Goal: Task Accomplishment & Management: Manage account settings

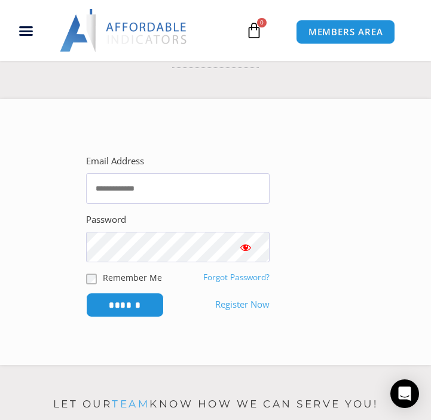
scroll to position [188, 0]
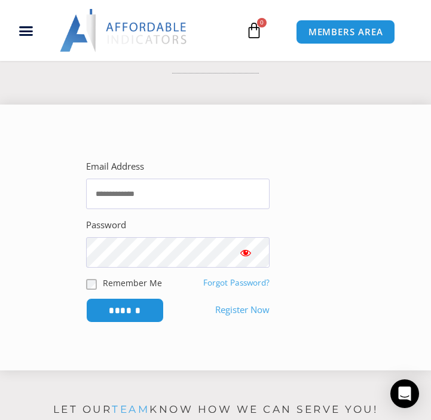
click at [232, 278] on link "Forgot Password?" at bounding box center [236, 282] width 66 height 11
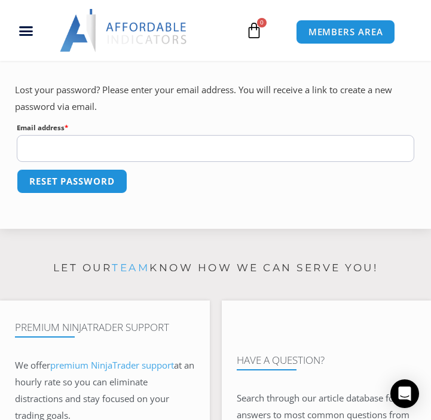
scroll to position [229, 0]
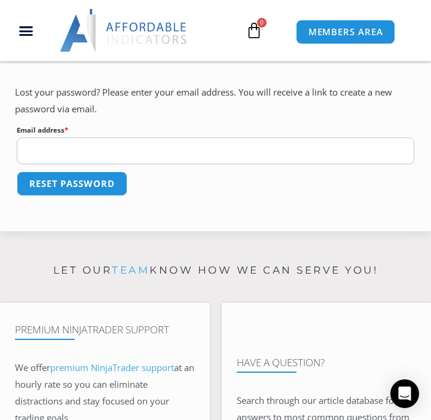
click at [297, 145] on input "Email address * Required" at bounding box center [215, 150] width 397 height 27
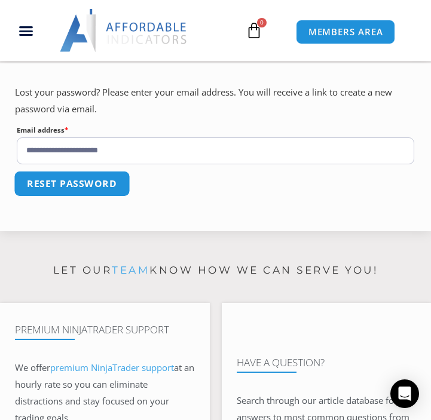
type input "**********"
click at [108, 181] on button "Reset password" at bounding box center [72, 184] width 116 height 26
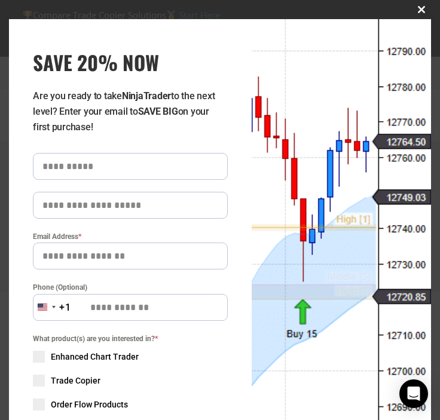
click at [412, 10] on span "SAVE 20% NOW popup" at bounding box center [421, 9] width 19 height 7
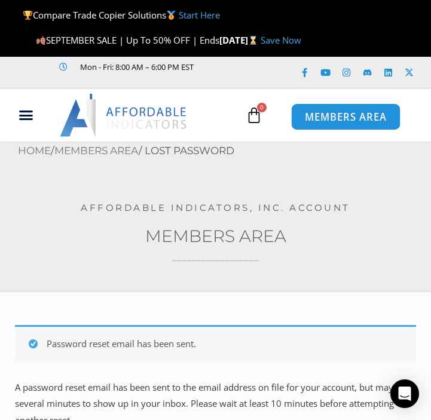
click at [349, 114] on span "MEMBERS AREA" at bounding box center [345, 117] width 82 height 10
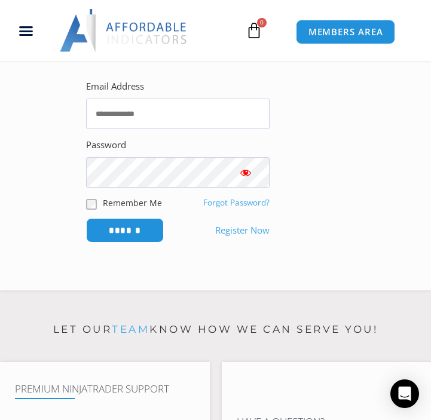
scroll to position [311, 0]
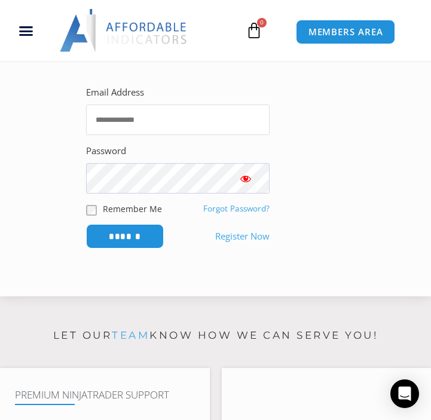
click at [198, 124] on input "Email Address" at bounding box center [177, 120] width 183 height 30
type input "**********"
click at [134, 232] on input "******" at bounding box center [125, 237] width 82 height 26
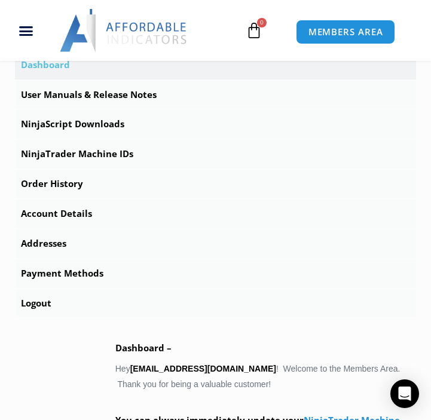
scroll to position [415, 0]
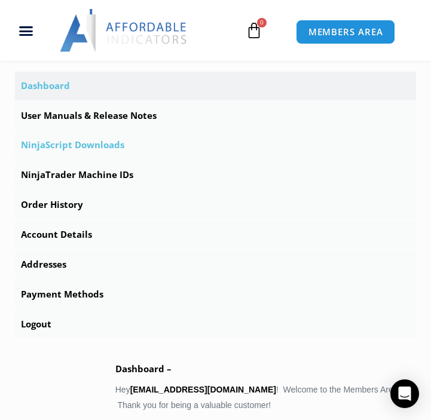
click at [133, 146] on link "NinjaScript Downloads" at bounding box center [215, 145] width 401 height 29
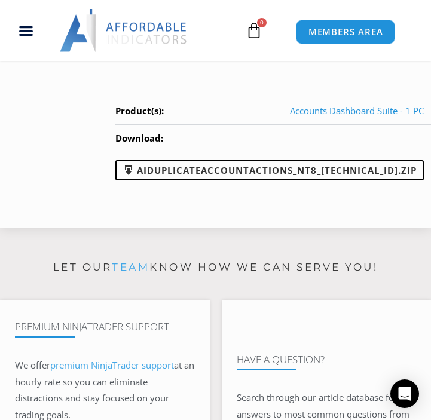
scroll to position [1321, 0]
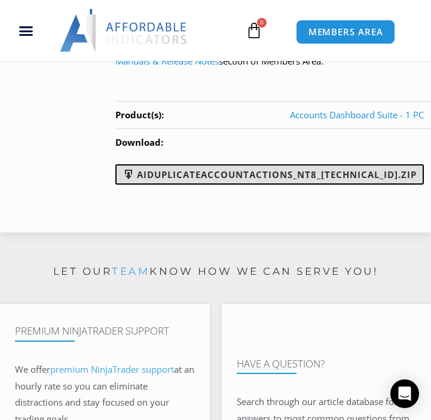
click at [345, 178] on link "AIDuplicateAccountActions_NT8_[TECHNICAL_ID].zip" at bounding box center [269, 174] width 308 height 20
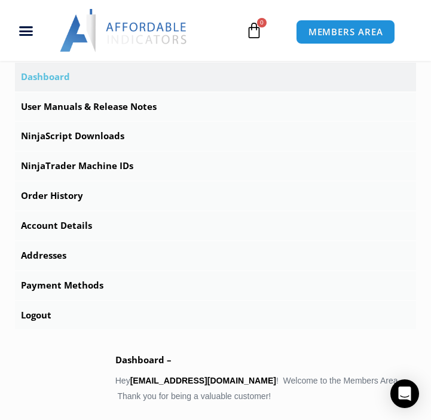
scroll to position [405, 0]
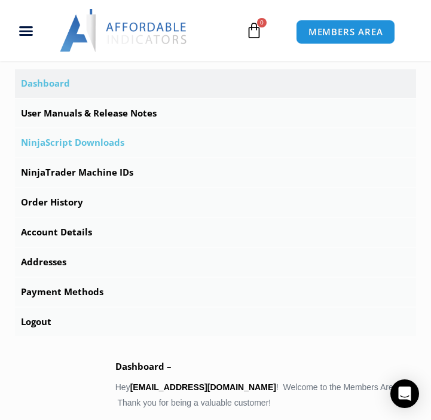
click at [166, 140] on link "NinjaScript Downloads" at bounding box center [215, 142] width 401 height 29
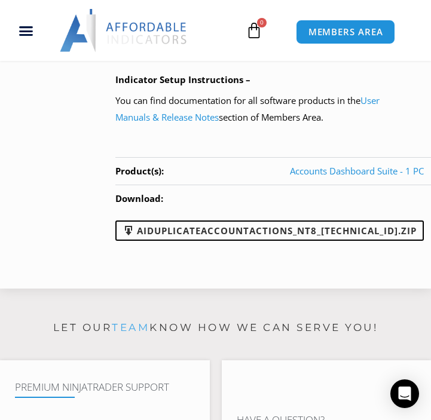
scroll to position [1248, 0]
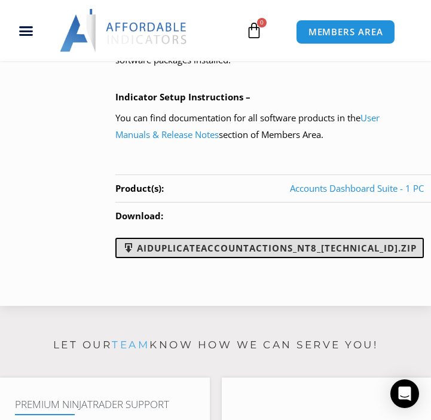
click at [328, 249] on link "AIDuplicateAccountActions_NT8_[TECHNICAL_ID].zip" at bounding box center [269, 248] width 308 height 20
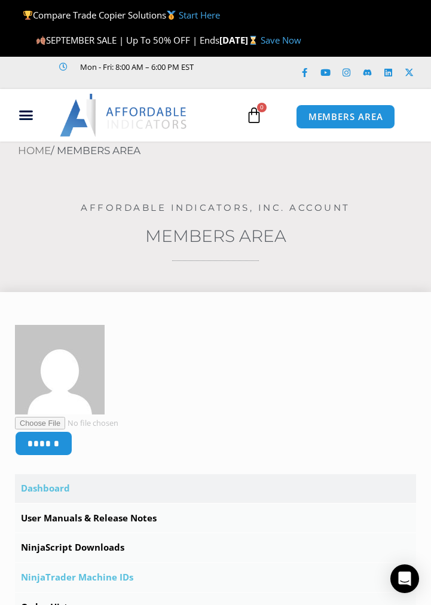
click at [106, 420] on link "NinjaTrader Machine IDs" at bounding box center [215, 578] width 401 height 29
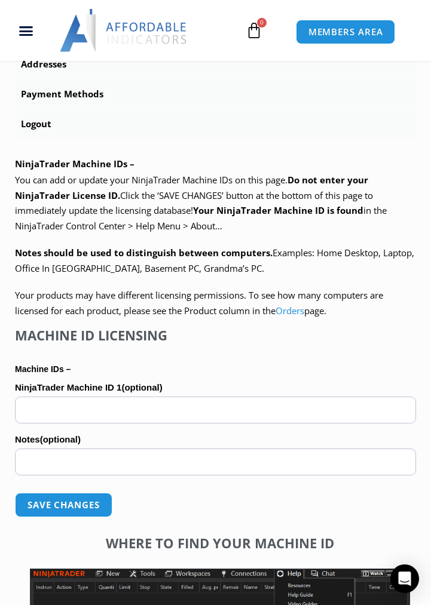
scroll to position [597, 0]
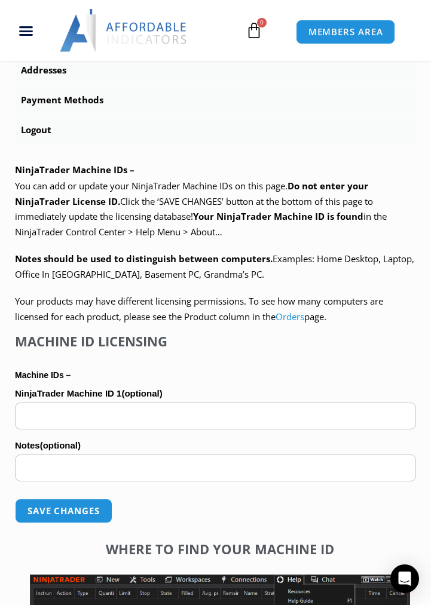
click at [8, 71] on div "****** Dashboard Subscriptions User Manuals & Release Notes NinjaScript Downloa…" at bounding box center [215, 338] width 431 height 1287
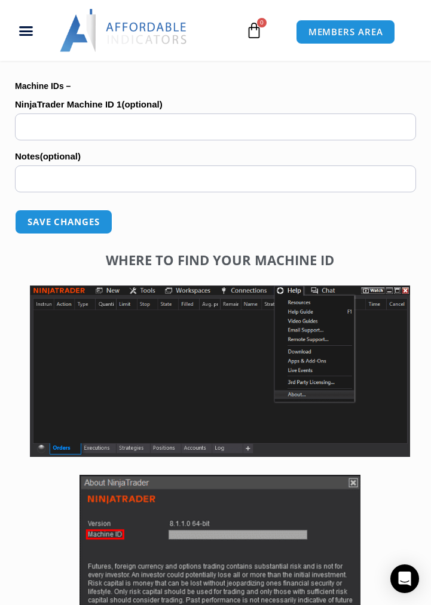
scroll to position [880, 0]
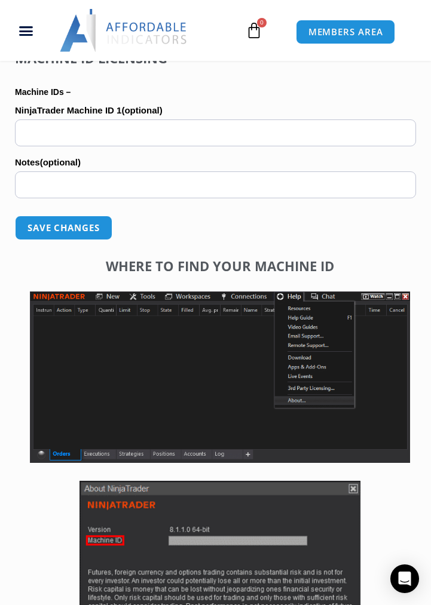
click at [280, 128] on input "NinjaTrader Machine ID 1 (optional)" at bounding box center [215, 133] width 401 height 27
paste input "**********"
type input "**********"
click at [187, 190] on input "Notes (optional)" at bounding box center [215, 185] width 401 height 27
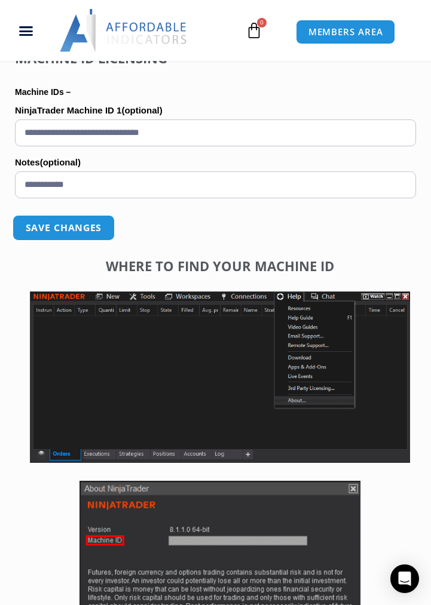
type input "**********"
click at [80, 224] on button "Save changes" at bounding box center [64, 228] width 102 height 26
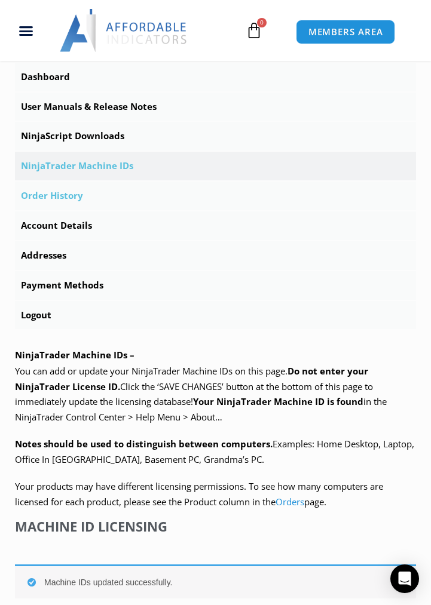
scroll to position [418, 0]
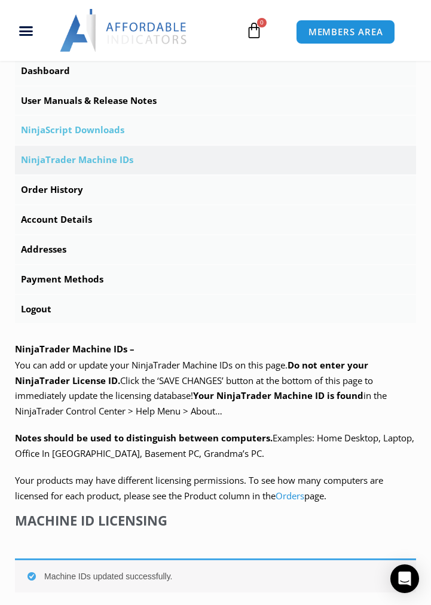
click at [155, 127] on link "NinjaScript Downloads" at bounding box center [215, 130] width 401 height 29
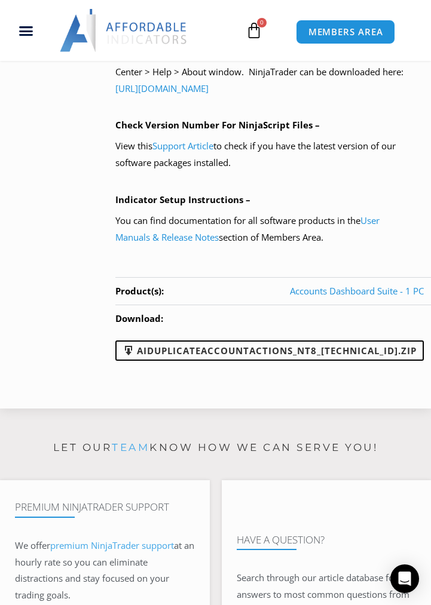
scroll to position [1139, 0]
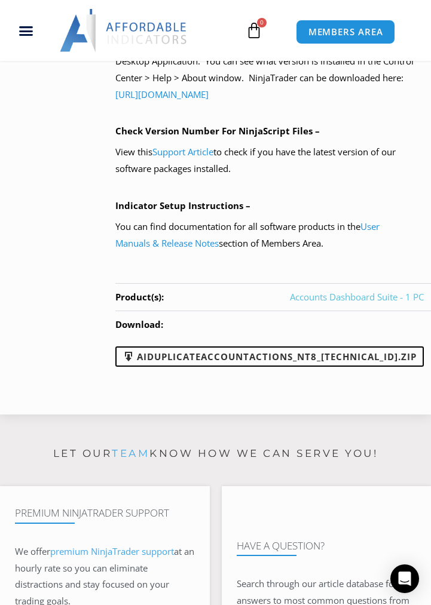
click at [335, 294] on link "Accounts Dashboard Suite - 1 PC" at bounding box center [357, 297] width 134 height 12
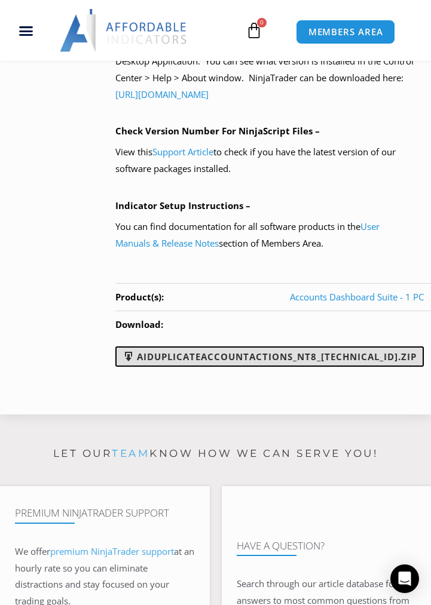
click at [335, 352] on link "AIDuplicateAccountActions_NT8_[TECHNICAL_ID].zip" at bounding box center [269, 357] width 308 height 20
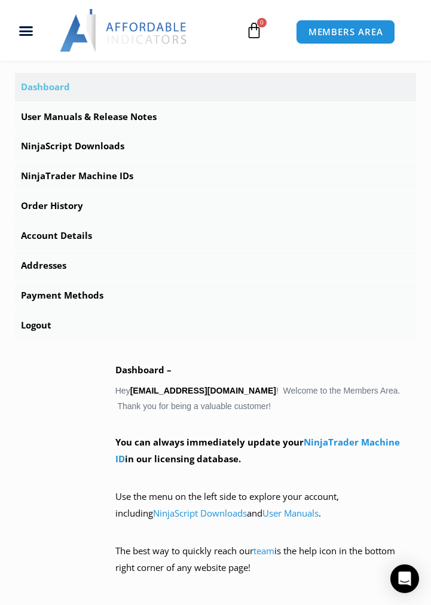
scroll to position [397, 0]
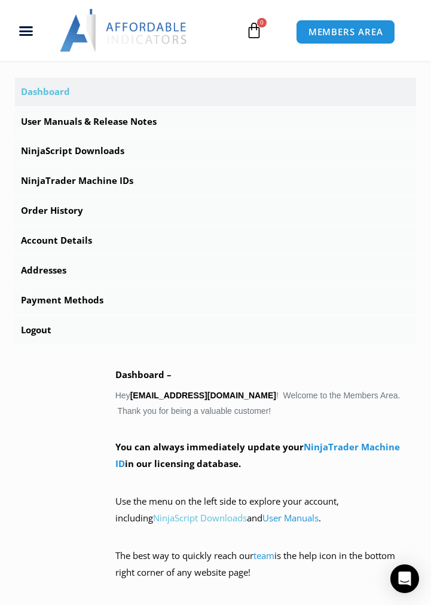
click at [153, 516] on link "NinjaScript Downloads" at bounding box center [200, 518] width 94 height 12
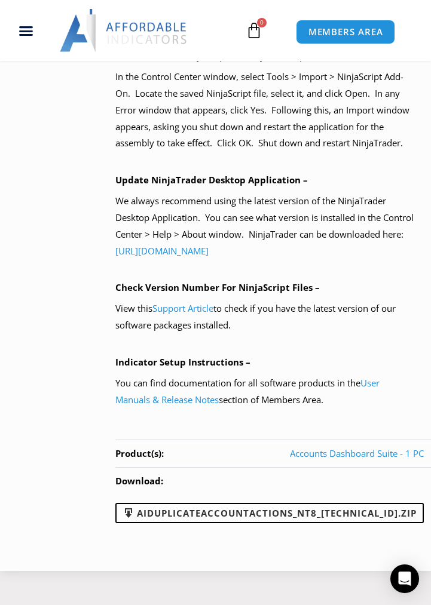
scroll to position [980, 0]
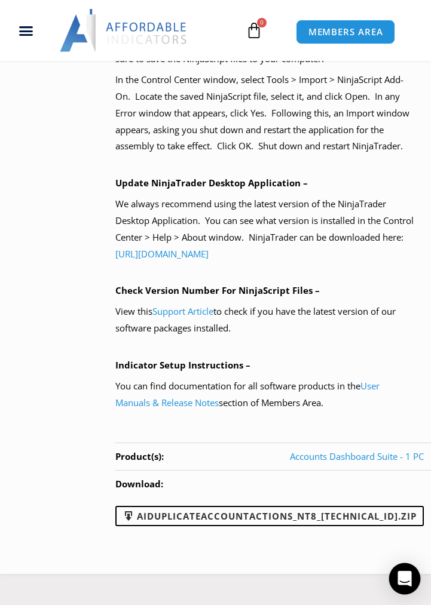
click at [404, 570] on div "Open Intercom Messenger" at bounding box center [405, 580] width 32 height 32
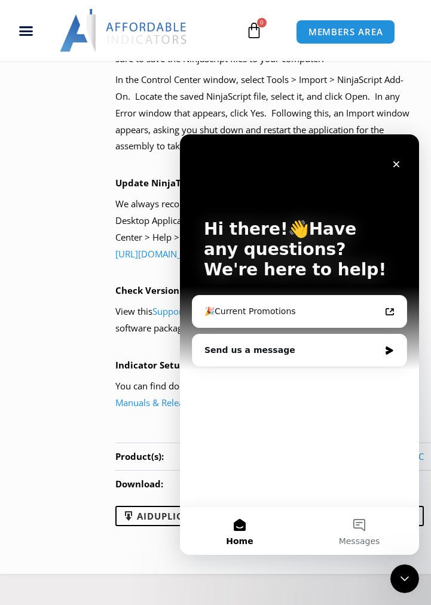
scroll to position [0, 0]
click at [271, 352] on div "Send us a message" at bounding box center [291, 350] width 175 height 13
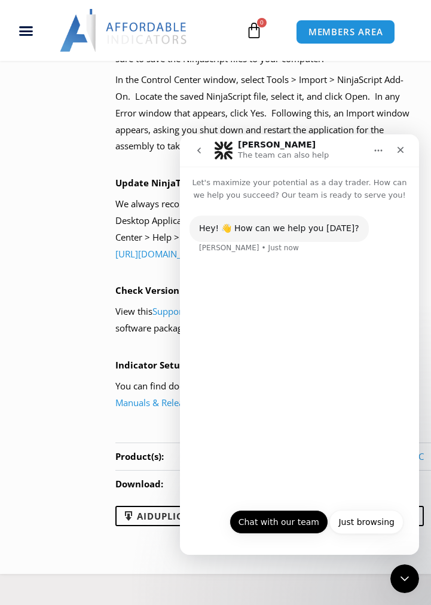
click at [273, 521] on button "Chat with our team" at bounding box center [278, 522] width 99 height 24
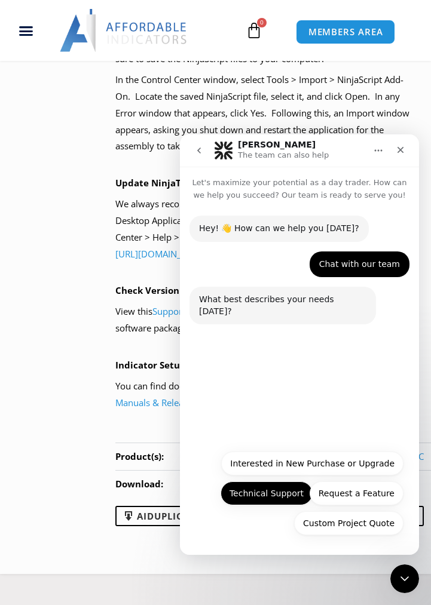
click at [262, 486] on button "Technical Support" at bounding box center [267, 494] width 92 height 24
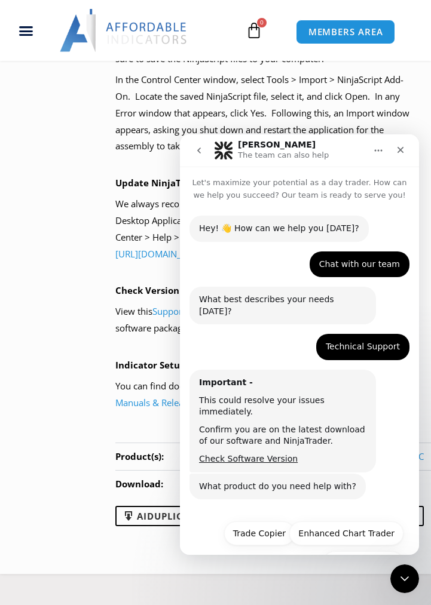
scroll to position [17, 0]
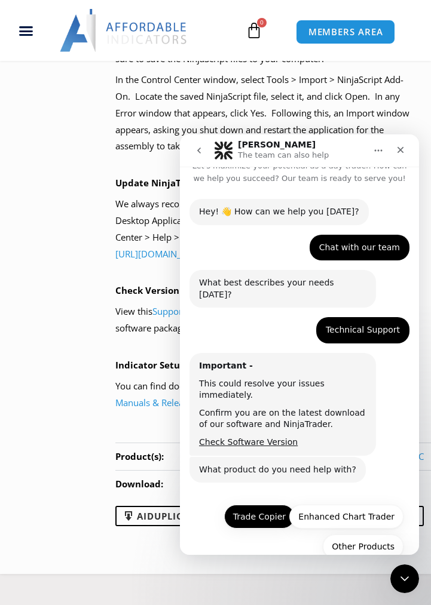
click at [249, 505] on button "Trade Copier" at bounding box center [259, 517] width 71 height 24
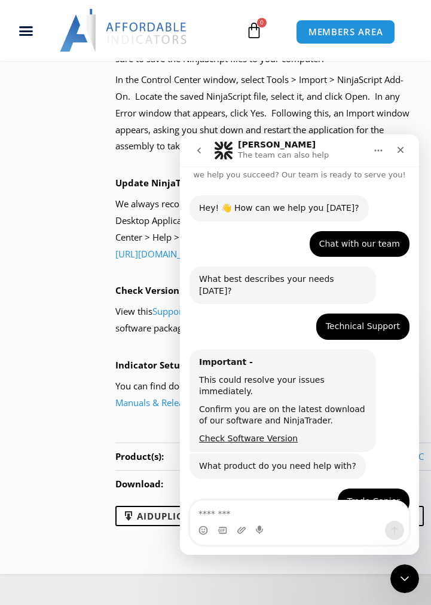
scroll to position [119, 0]
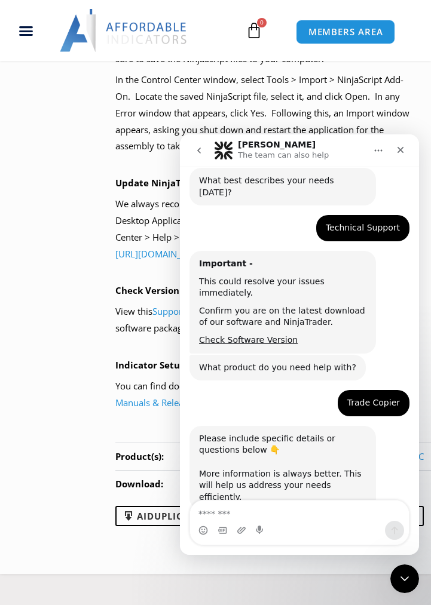
type textarea "*"
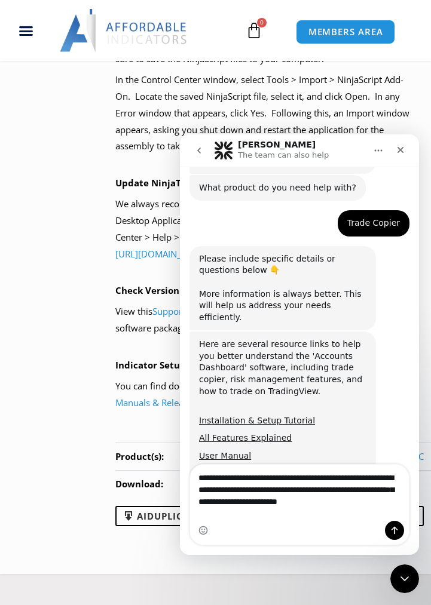
scroll to position [326, 0]
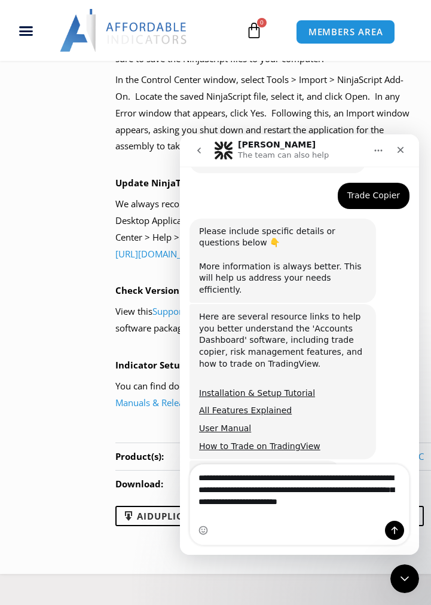
type textarea "**********"
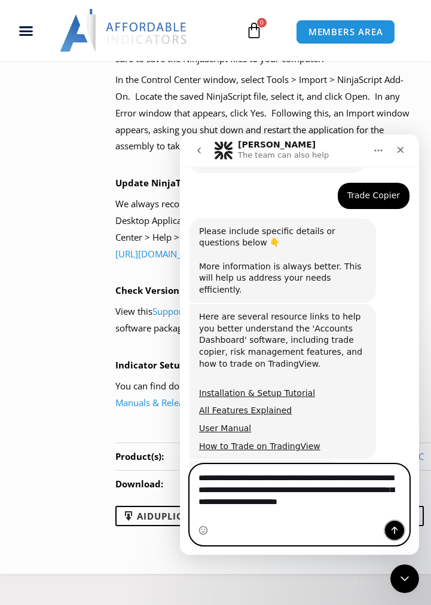
click at [392, 533] on icon "Send a message…" at bounding box center [395, 531] width 10 height 10
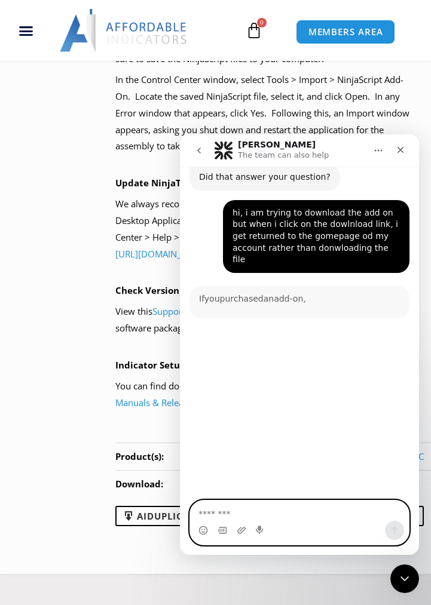
scroll to position [2, 0]
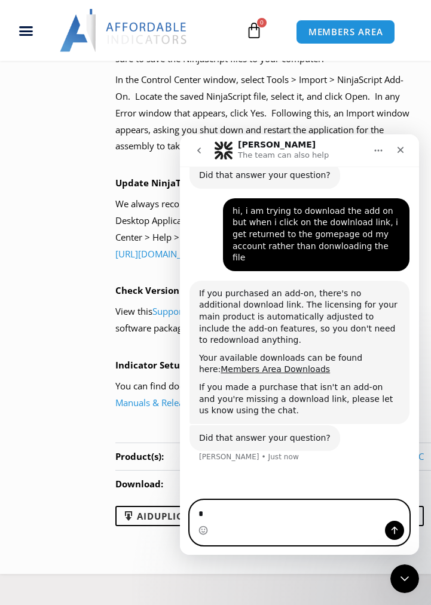
type textarea "**"
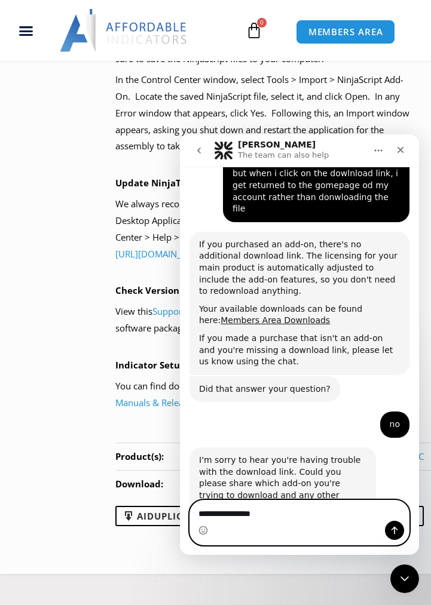
click at [254, 518] on textarea "**********" at bounding box center [299, 511] width 219 height 20
type textarea "**********"
click at [394, 530] on icon "Send a message…" at bounding box center [395, 531] width 10 height 10
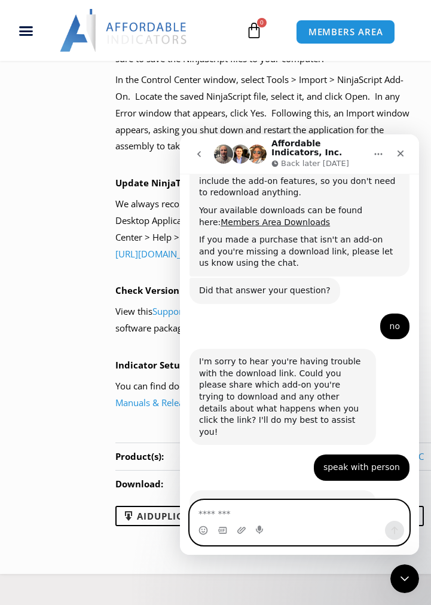
scroll to position [986, 0]
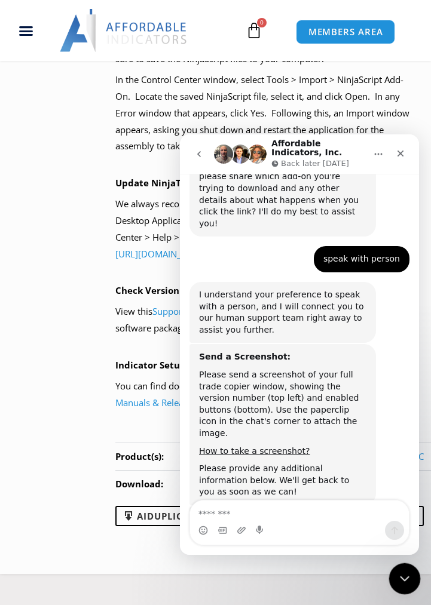
click at [397, 575] on icon "Close Intercom Messenger" at bounding box center [403, 577] width 14 height 14
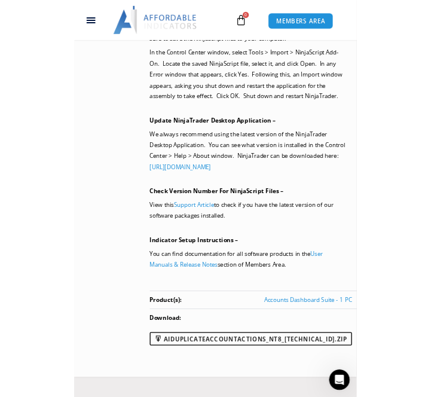
scroll to position [2, 0]
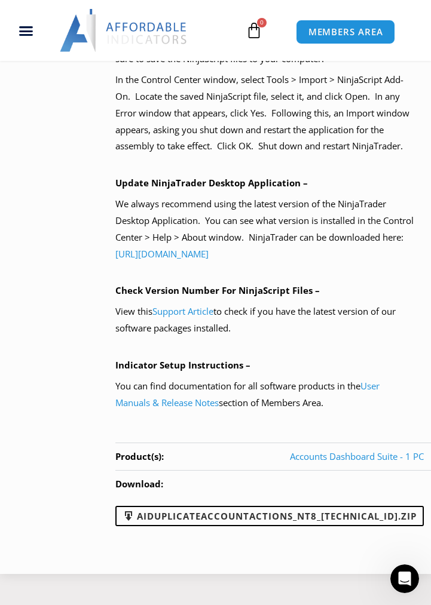
click at [172, 96] on p "In the Control Center window, select Tools > Import > NinjaScript Add-On. Locat…" at bounding box center [265, 113] width 301 height 83
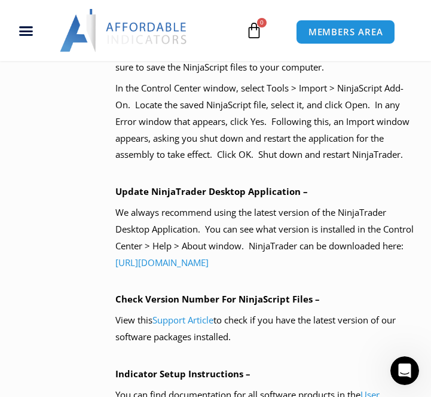
scroll to position [1092, 0]
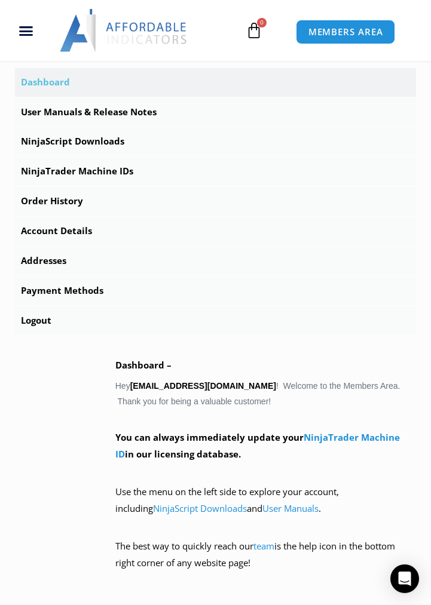
scroll to position [387, 0]
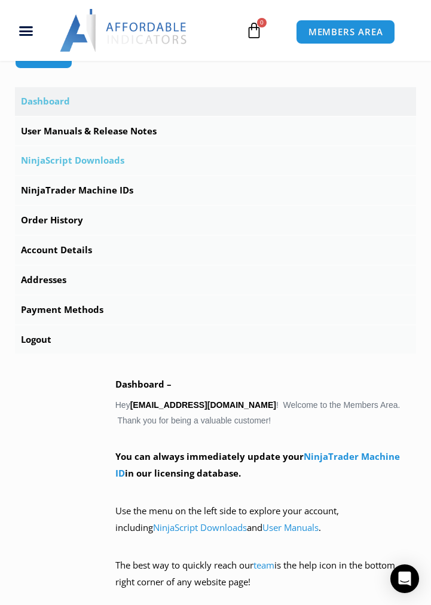
click at [114, 160] on link "NinjaScript Downloads" at bounding box center [215, 160] width 401 height 29
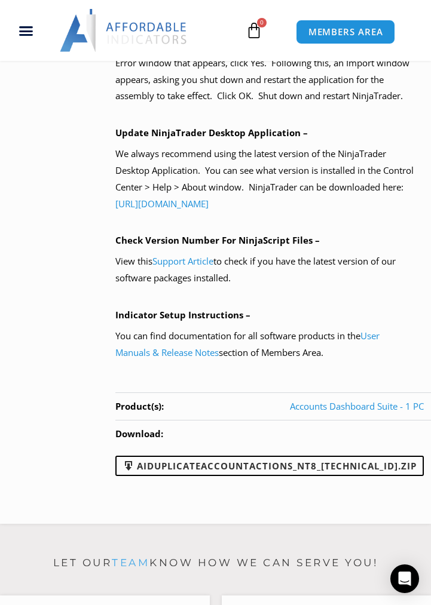
scroll to position [1024, 0]
